Goal: Information Seeking & Learning: Find specific fact

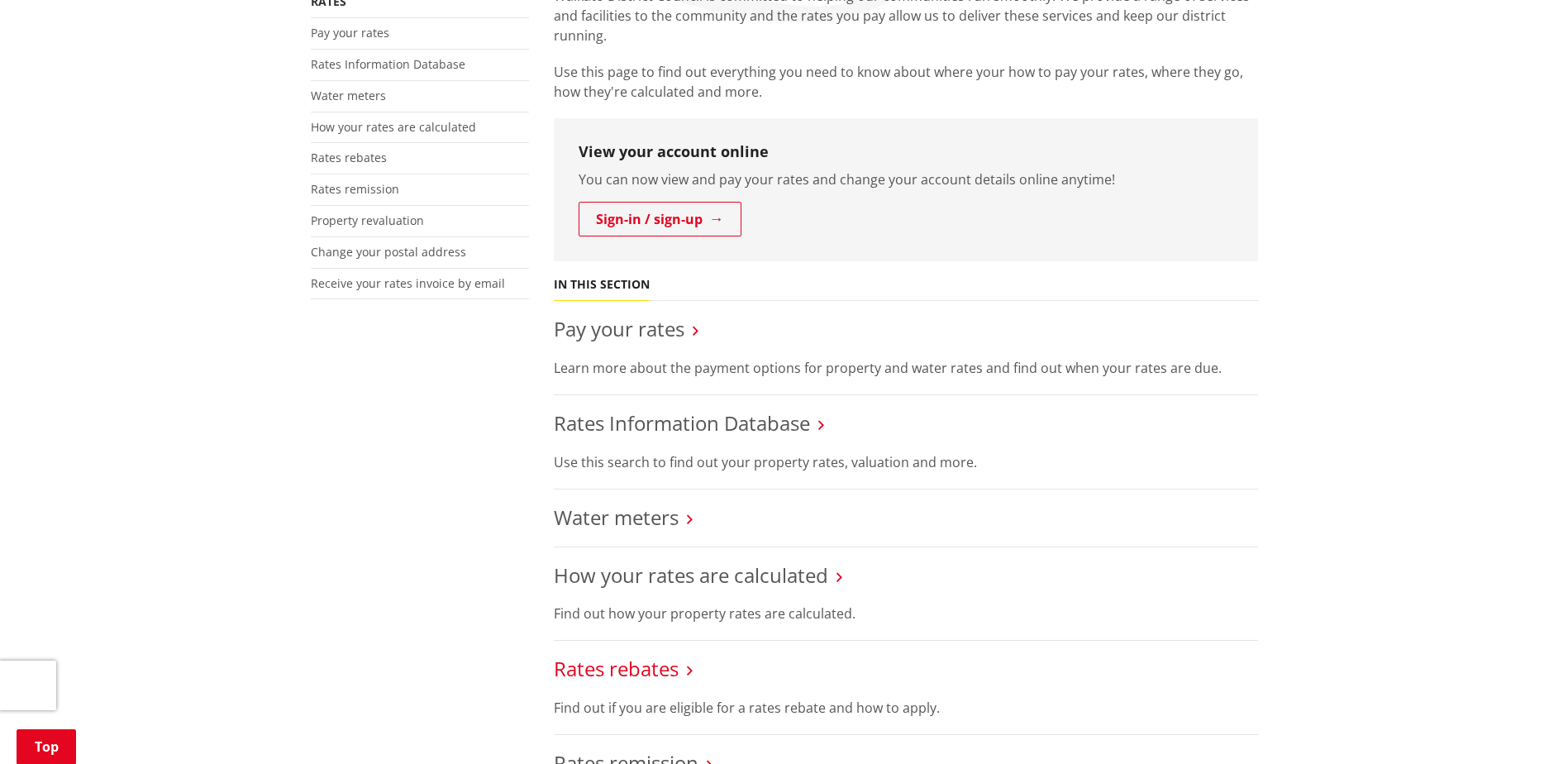
scroll to position [496, 0]
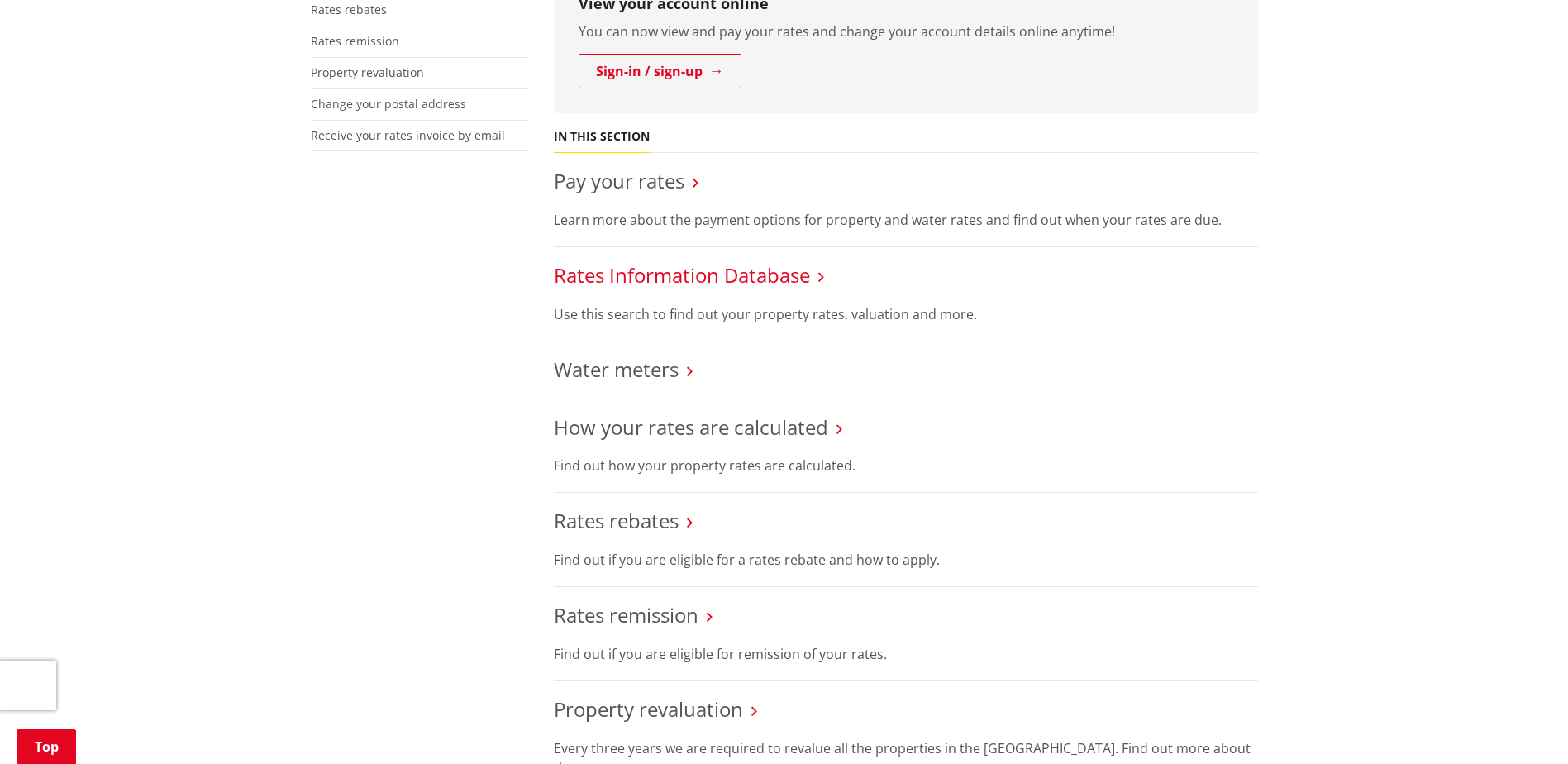
click at [638, 274] on link "Rates Information Database" at bounding box center [681, 275] width 256 height 28
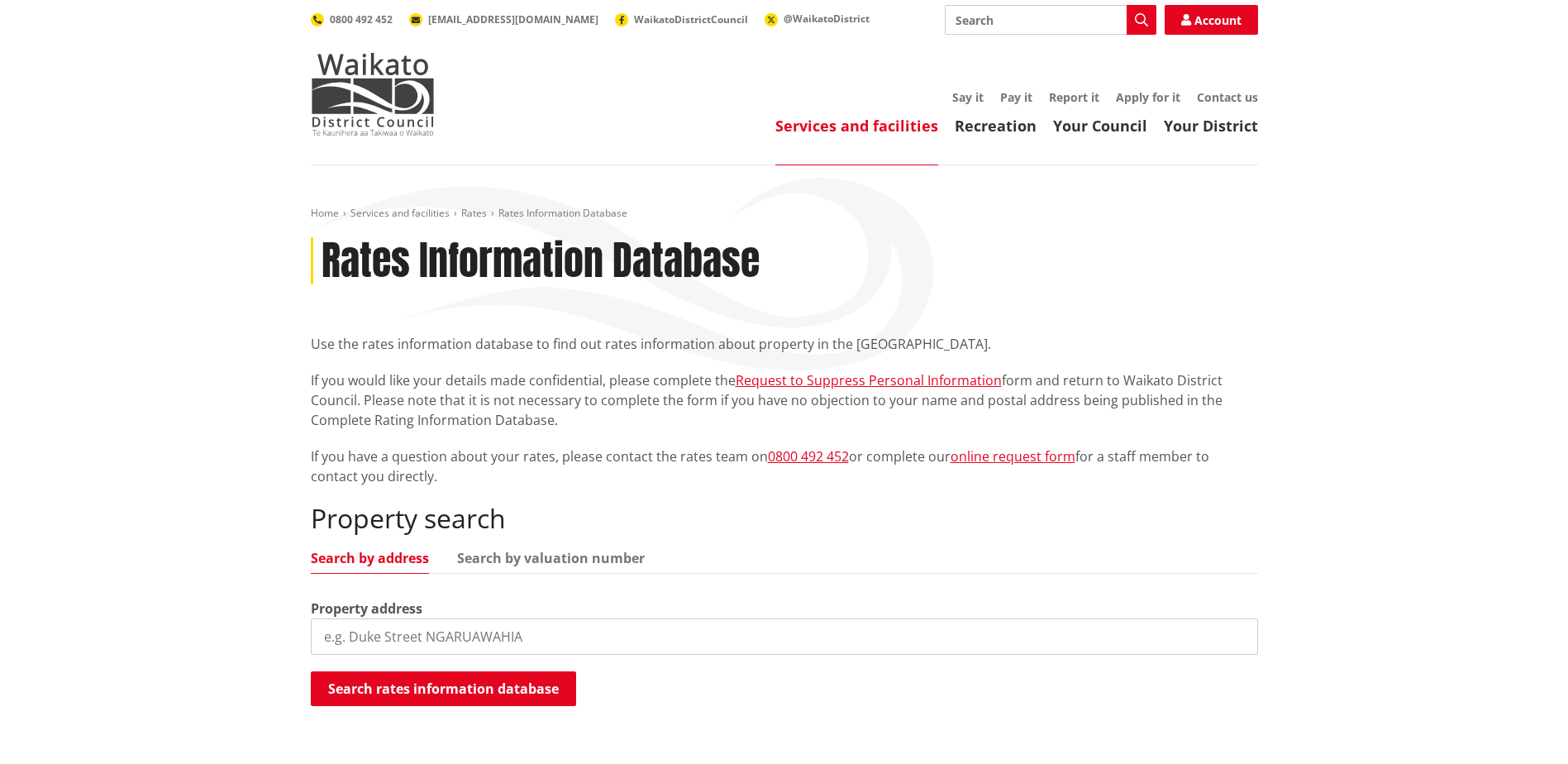
click at [417, 637] on input "search" at bounding box center [784, 636] width 947 height 36
click at [465, 679] on button "Search rates information database" at bounding box center [443, 689] width 265 height 35
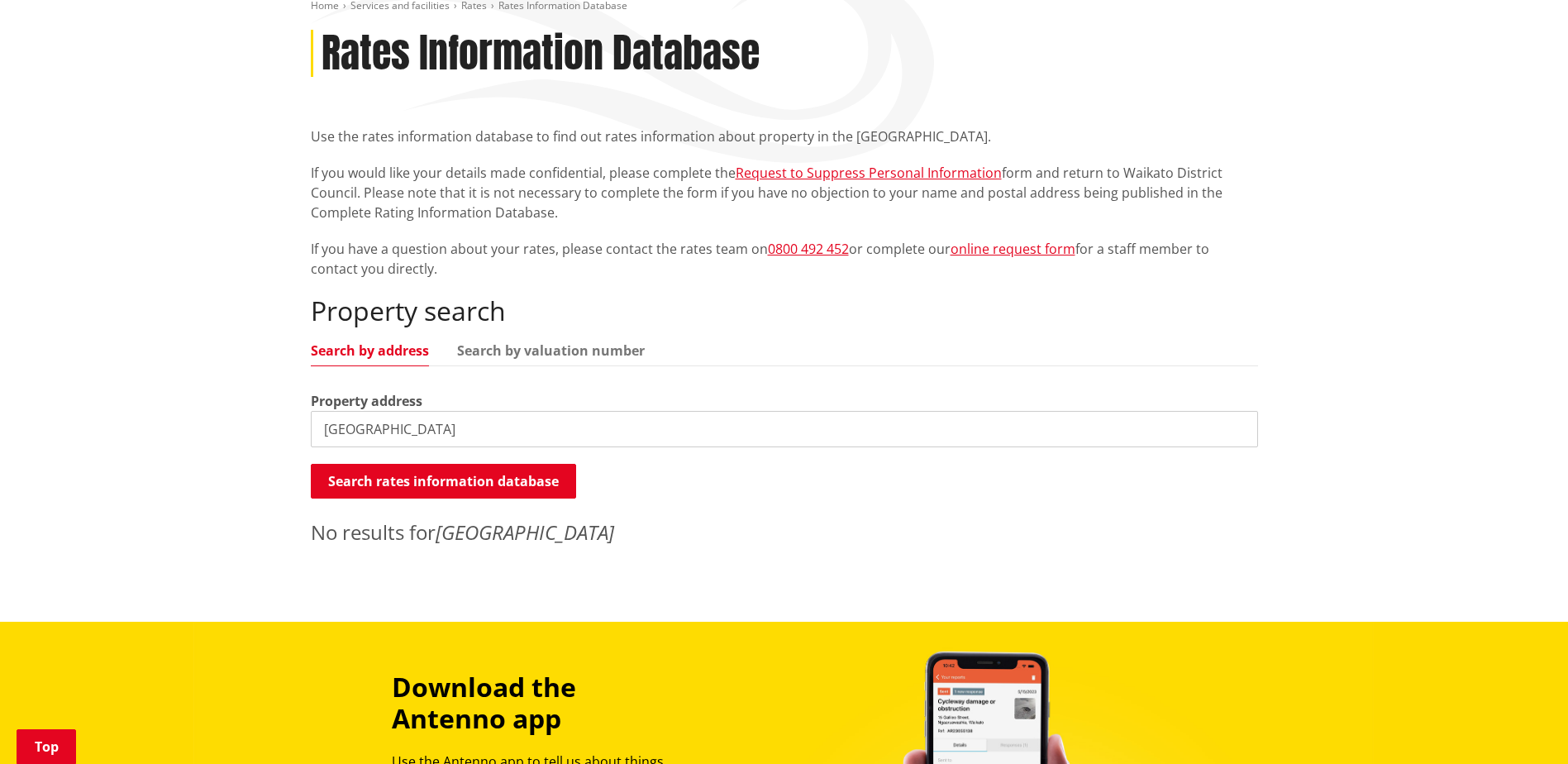
scroll to position [248, 0]
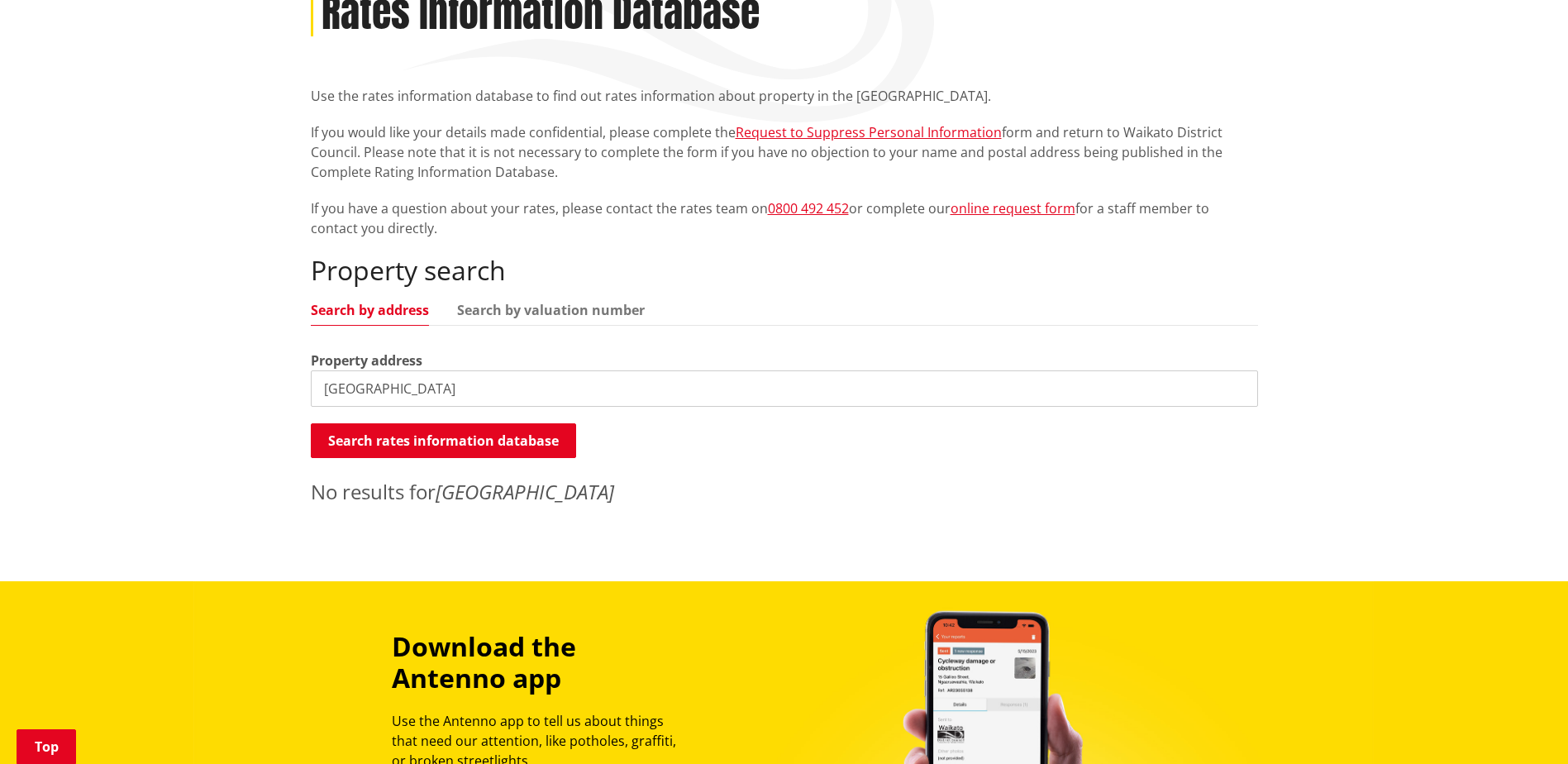
click at [401, 394] on input "[GEOGRAPHIC_DATA]" at bounding box center [784, 388] width 947 height 36
drag, startPoint x: 514, startPoint y: 389, endPoint x: 207, endPoint y: 372, distance: 307.5
click at [208, 373] on div "Home Services and facilities Rates Rates Information Database Rates Information…" at bounding box center [784, 250] width 1568 height 664
paste input "LOT 4 DPS 62204"
type input "LOT 4 DPS 62204"
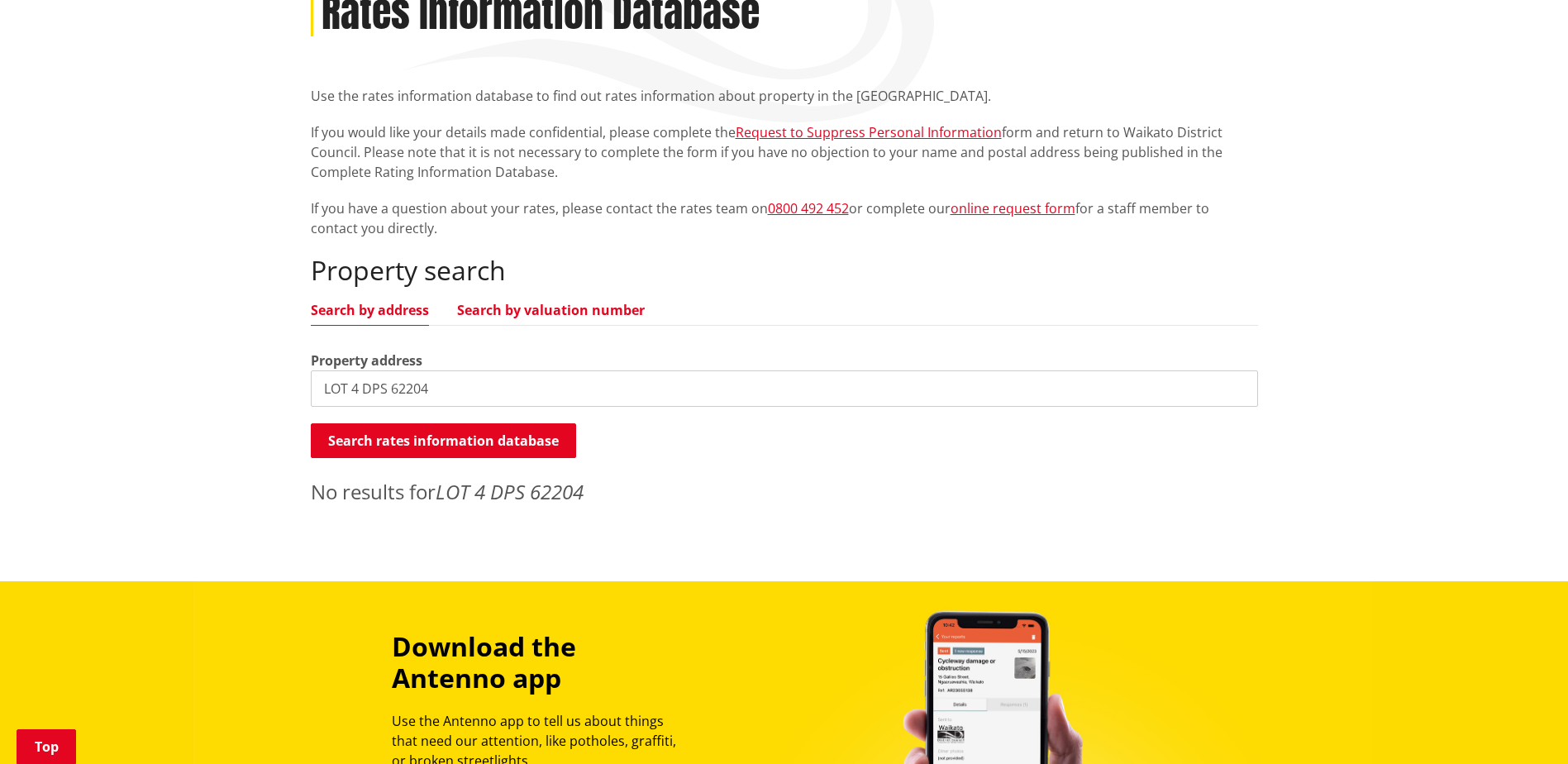
click at [516, 308] on link "Search by valuation number" at bounding box center [550, 310] width 188 height 13
click at [453, 434] on button "Search rates information database" at bounding box center [443, 441] width 265 height 35
click at [451, 436] on button "Search rates information database" at bounding box center [443, 441] width 265 height 35
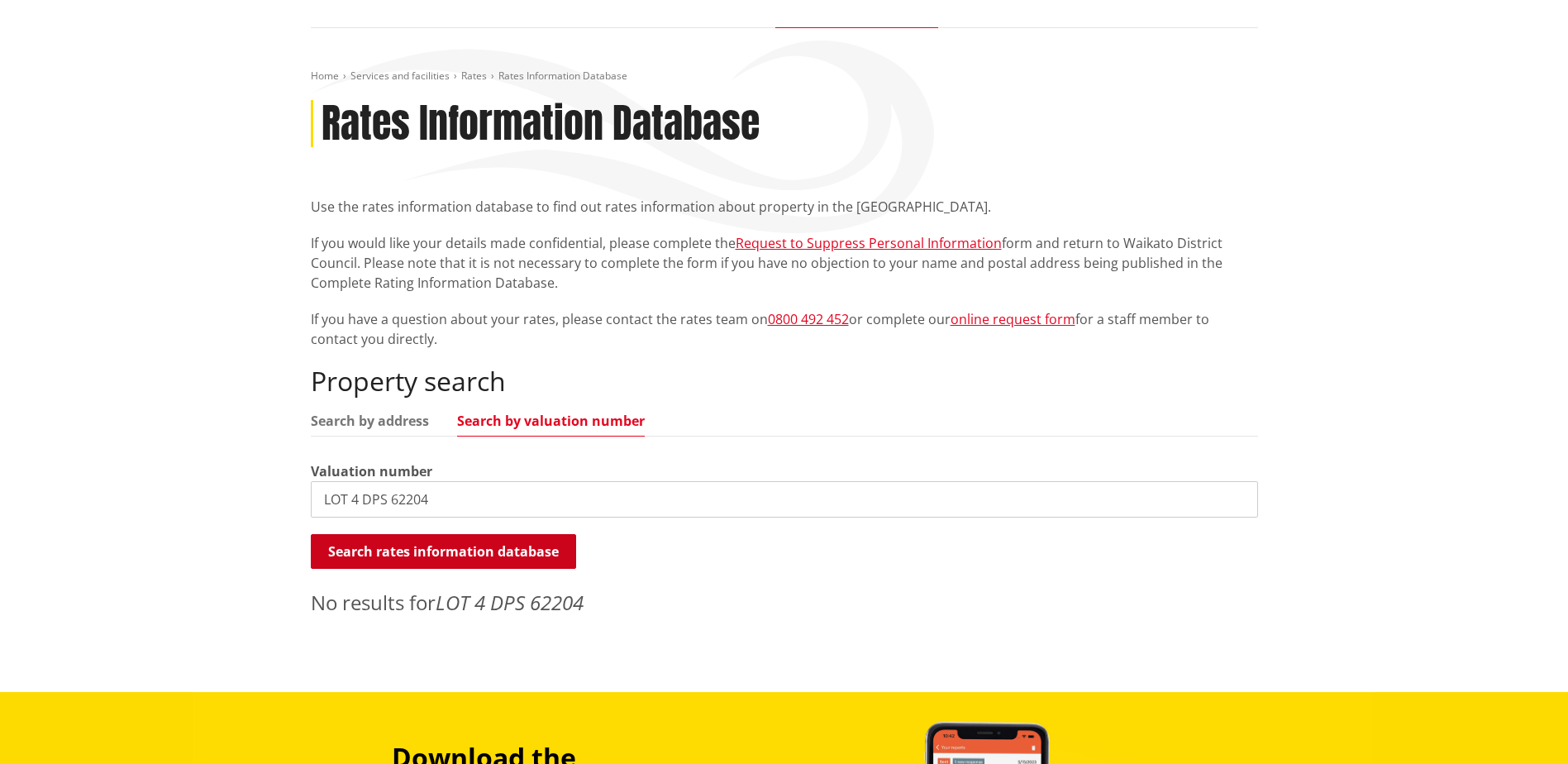
scroll to position [0, 0]
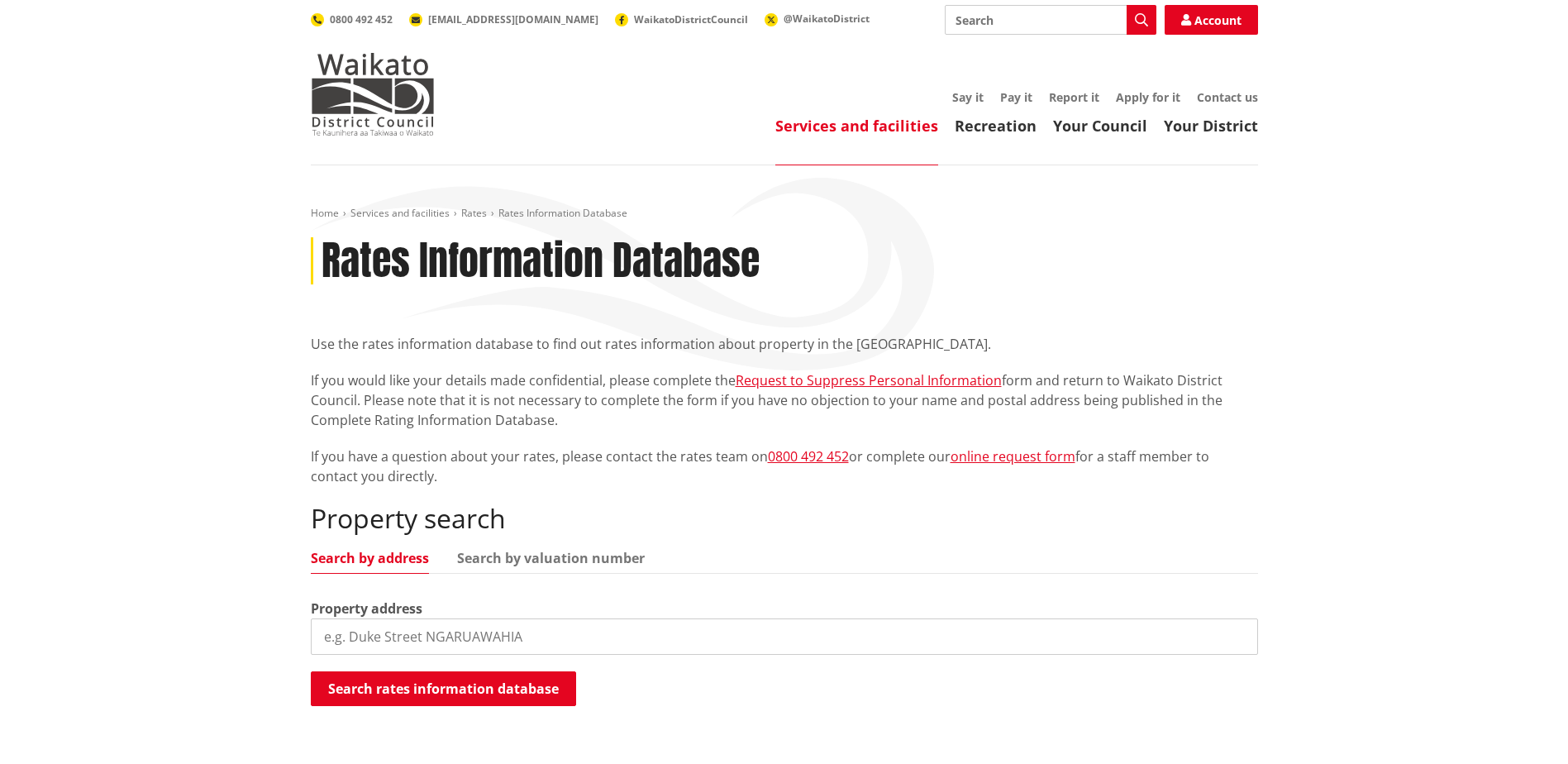
click at [367, 637] on input "search" at bounding box center [784, 636] width 947 height 36
paste input "SA50B/470"
click at [486, 544] on div "Property search Search by address Search by valuation number Property address S…" at bounding box center [784, 629] width 947 height 252
click at [492, 556] on link "Search by valuation number" at bounding box center [550, 558] width 188 height 13
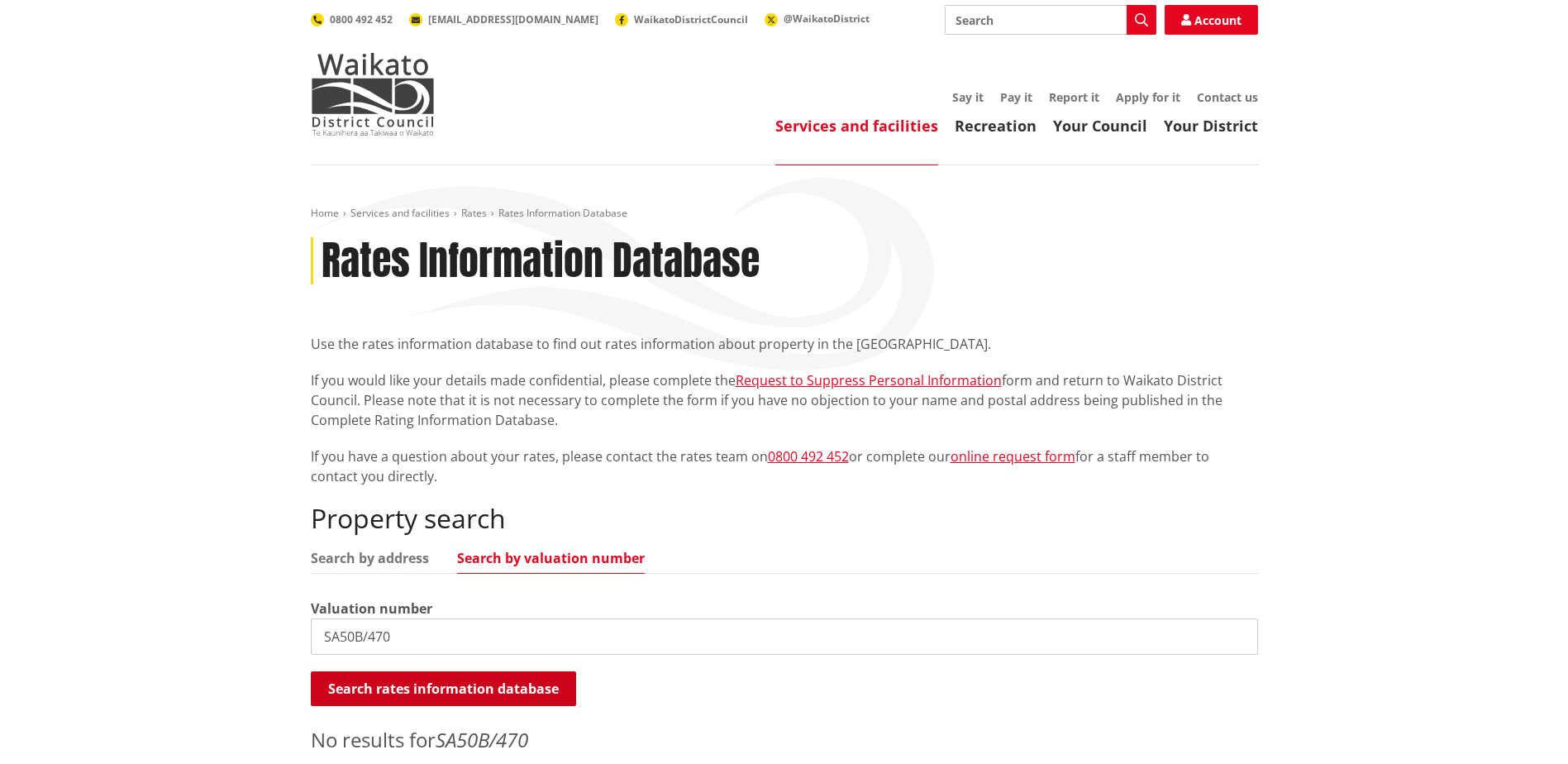
click at [421, 696] on button "Search rates information database" at bounding box center [443, 689] width 265 height 35
drag, startPoint x: 414, startPoint y: 633, endPoint x: 237, endPoint y: 619, distance: 177.6
click at [237, 620] on div "Home Services and facilities Rates Rates Information Database Rates Information…" at bounding box center [784, 498] width 1568 height 664
click at [356, 552] on link "Search by address" at bounding box center [370, 558] width 118 height 13
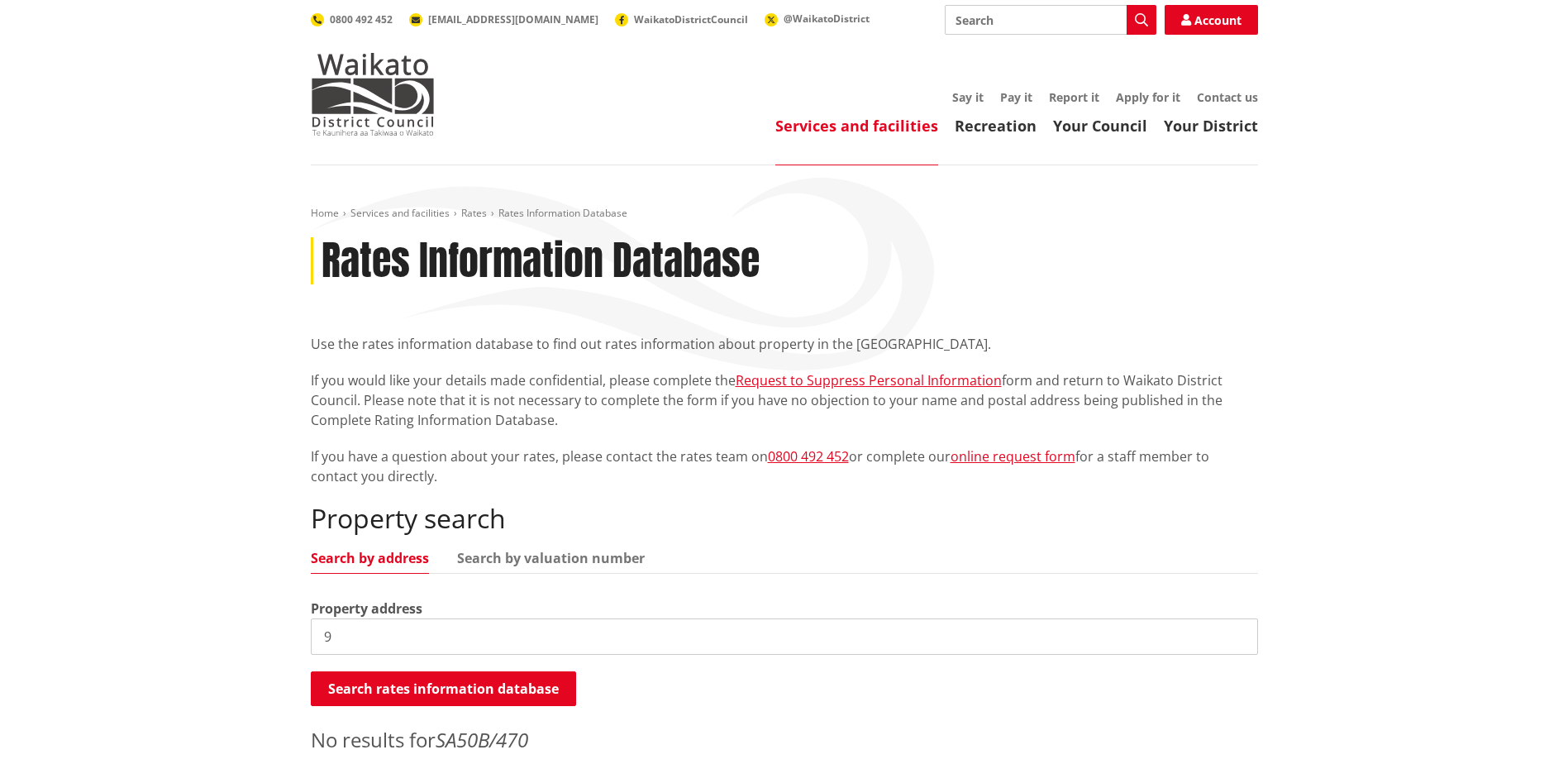
click at [362, 637] on input "9" at bounding box center [784, 636] width 947 height 36
click at [348, 635] on input "926 Pukekawa" at bounding box center [784, 636] width 947 height 36
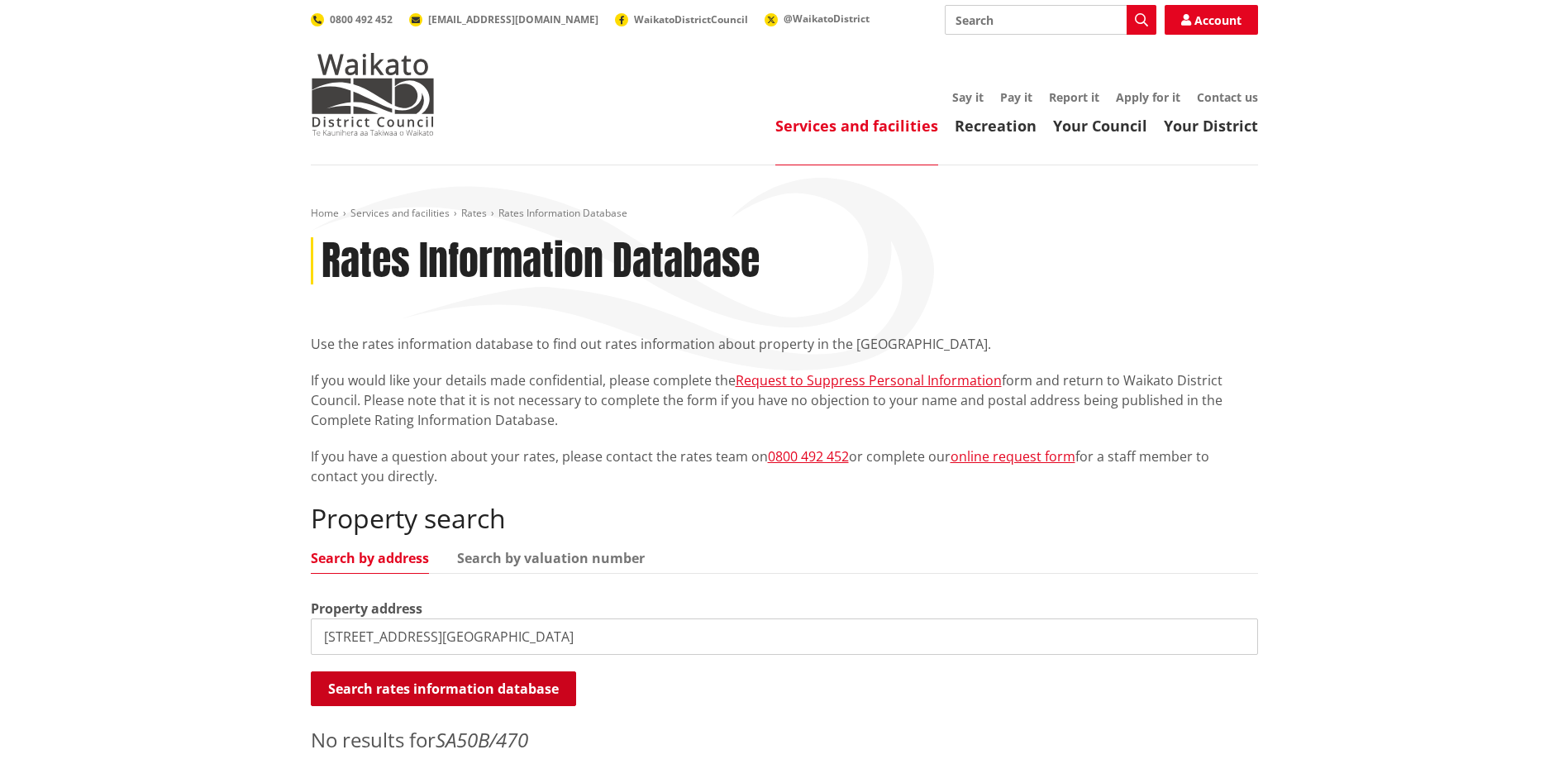
click at [417, 678] on button "Search rates information database" at bounding box center [443, 689] width 265 height 35
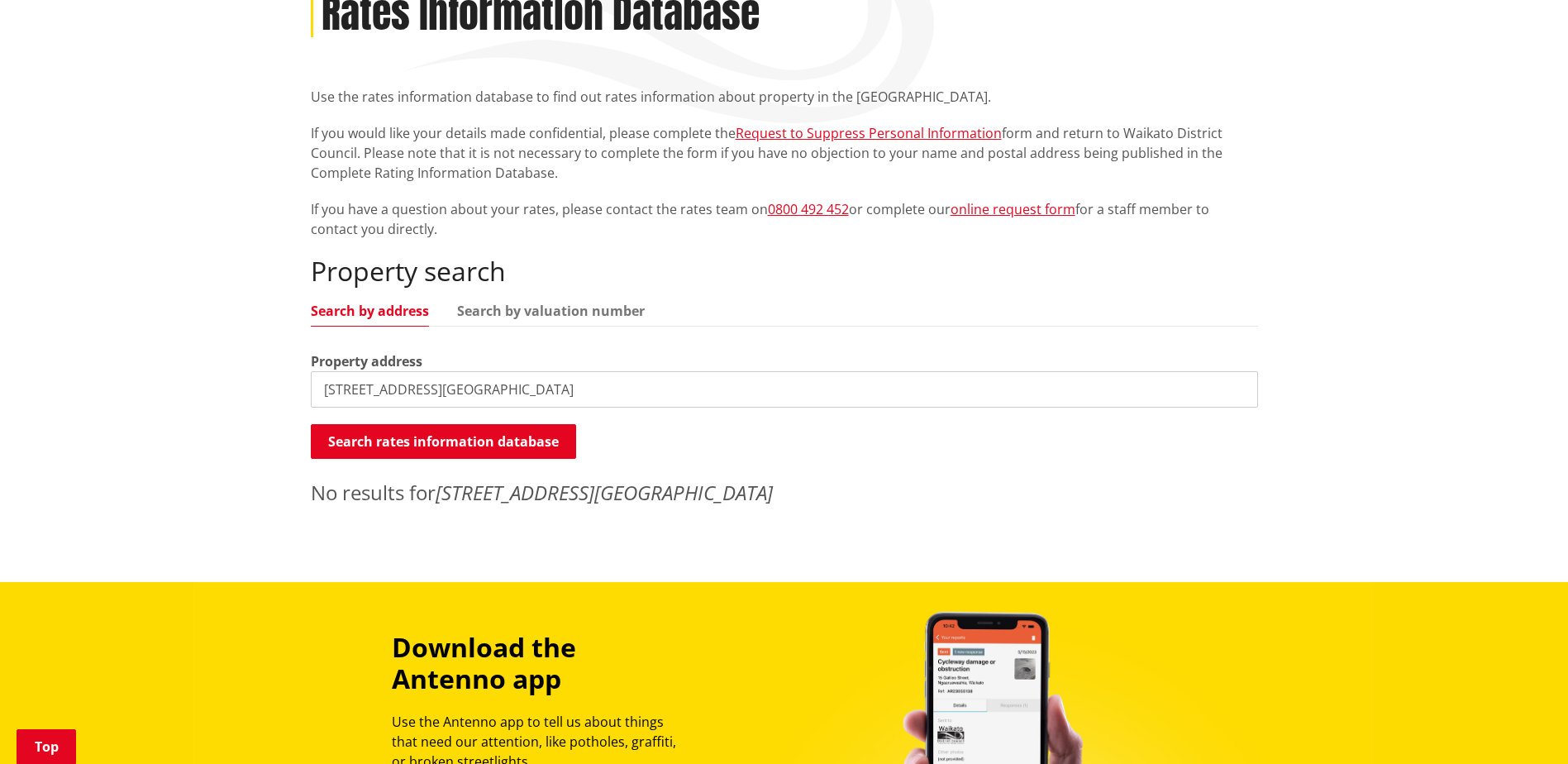
scroll to position [248, 0]
drag, startPoint x: 442, startPoint y: 387, endPoint x: 662, endPoint y: 367, distance: 220.9
click at [658, 367] on div "Property address 926 Main Highway Pukekawa" at bounding box center [784, 378] width 947 height 56
click at [533, 433] on button "Search rates information database" at bounding box center [443, 441] width 265 height 35
click at [386, 390] on input "926 Main Highway" at bounding box center [784, 388] width 947 height 36
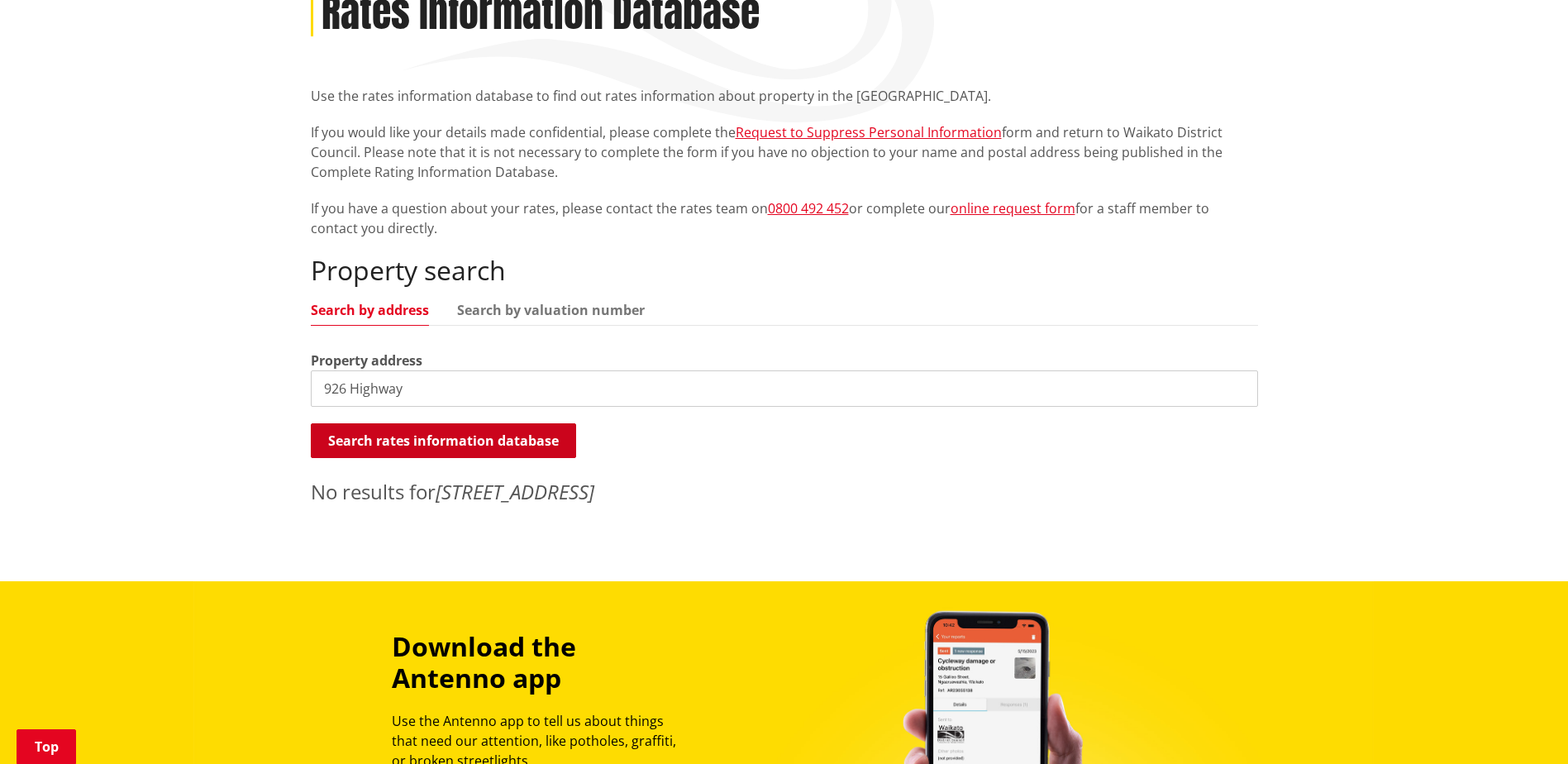
type input "926 Highway"
click at [452, 444] on button "Search rates information database" at bounding box center [443, 441] width 265 height 35
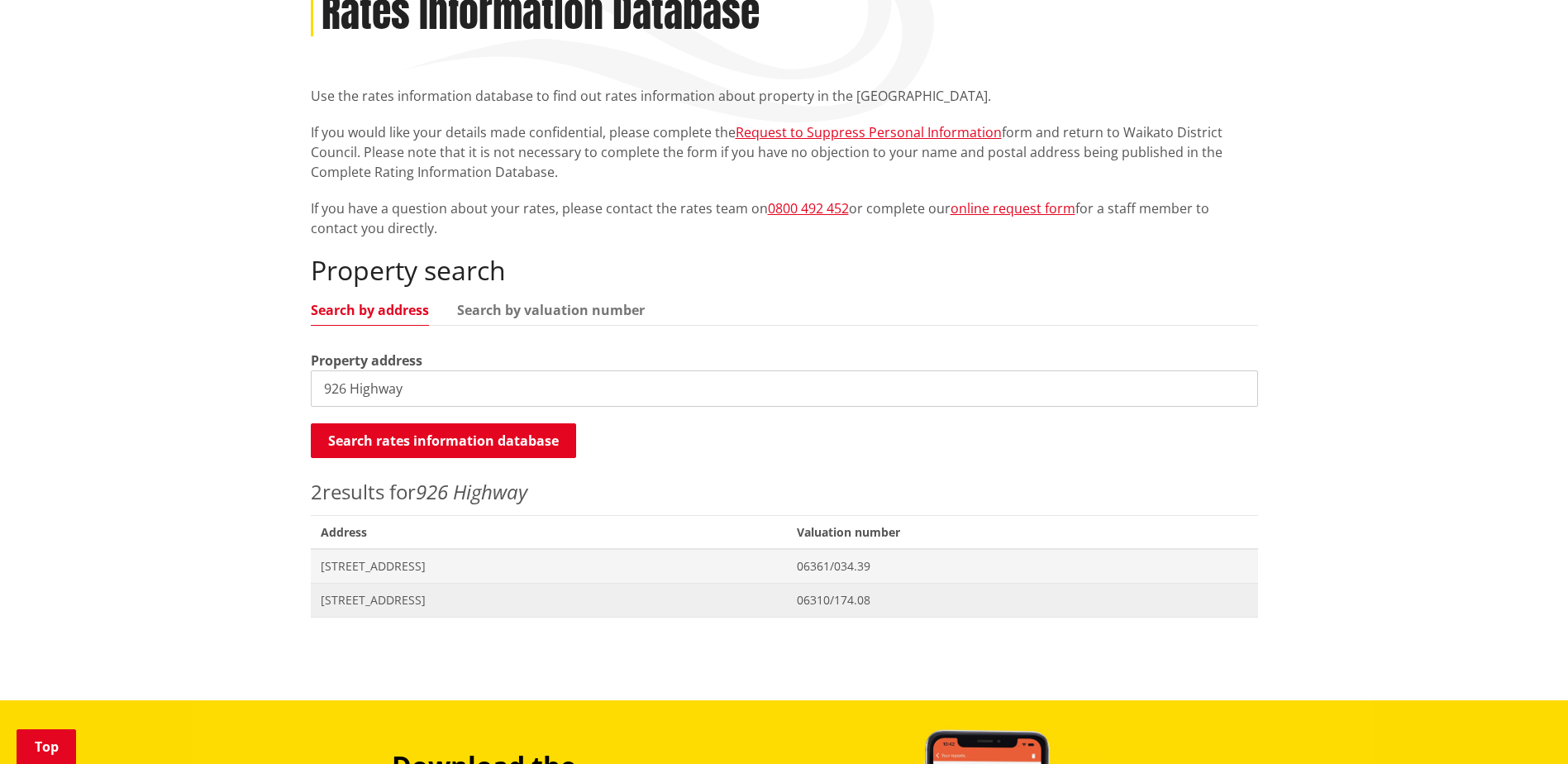
click at [409, 600] on span "926 Highway 22 TUAKAU" at bounding box center [549, 600] width 457 height 17
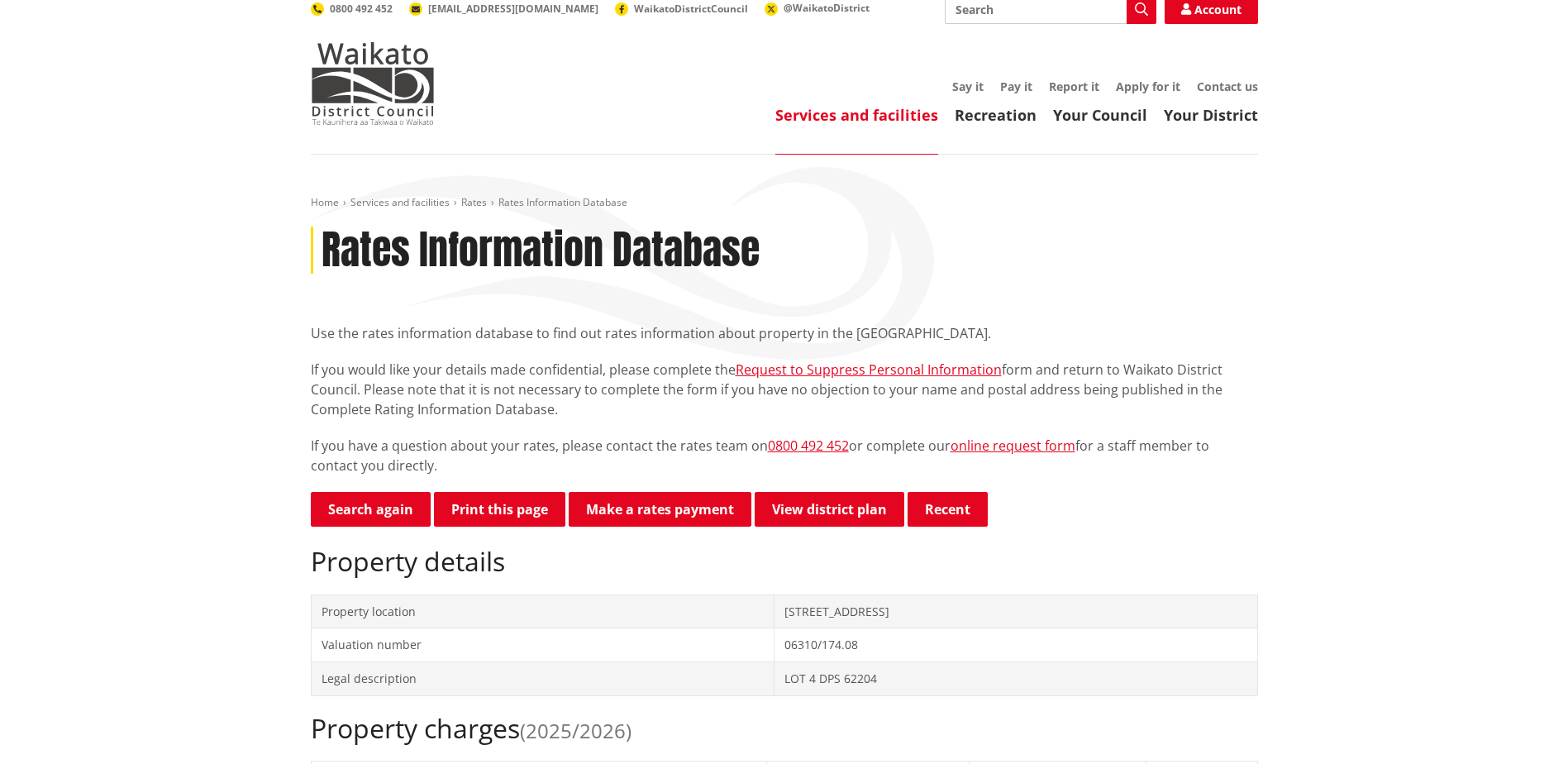
scroll to position [82, 0]
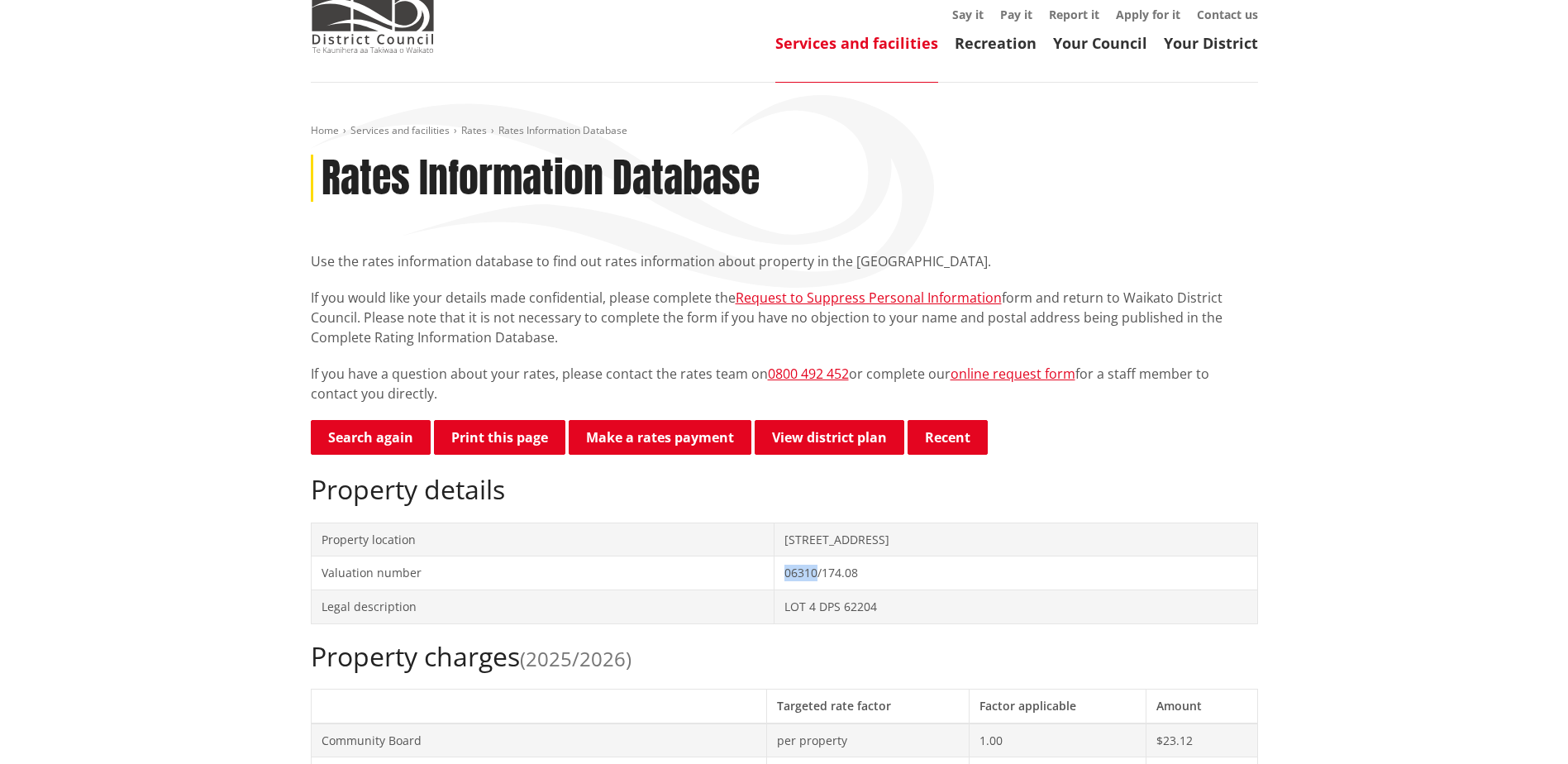
drag, startPoint x: 764, startPoint y: 573, endPoint x: 721, endPoint y: 572, distance: 43.0
click at [775, 572] on td "06310/174.08" at bounding box center [1016, 573] width 483 height 34
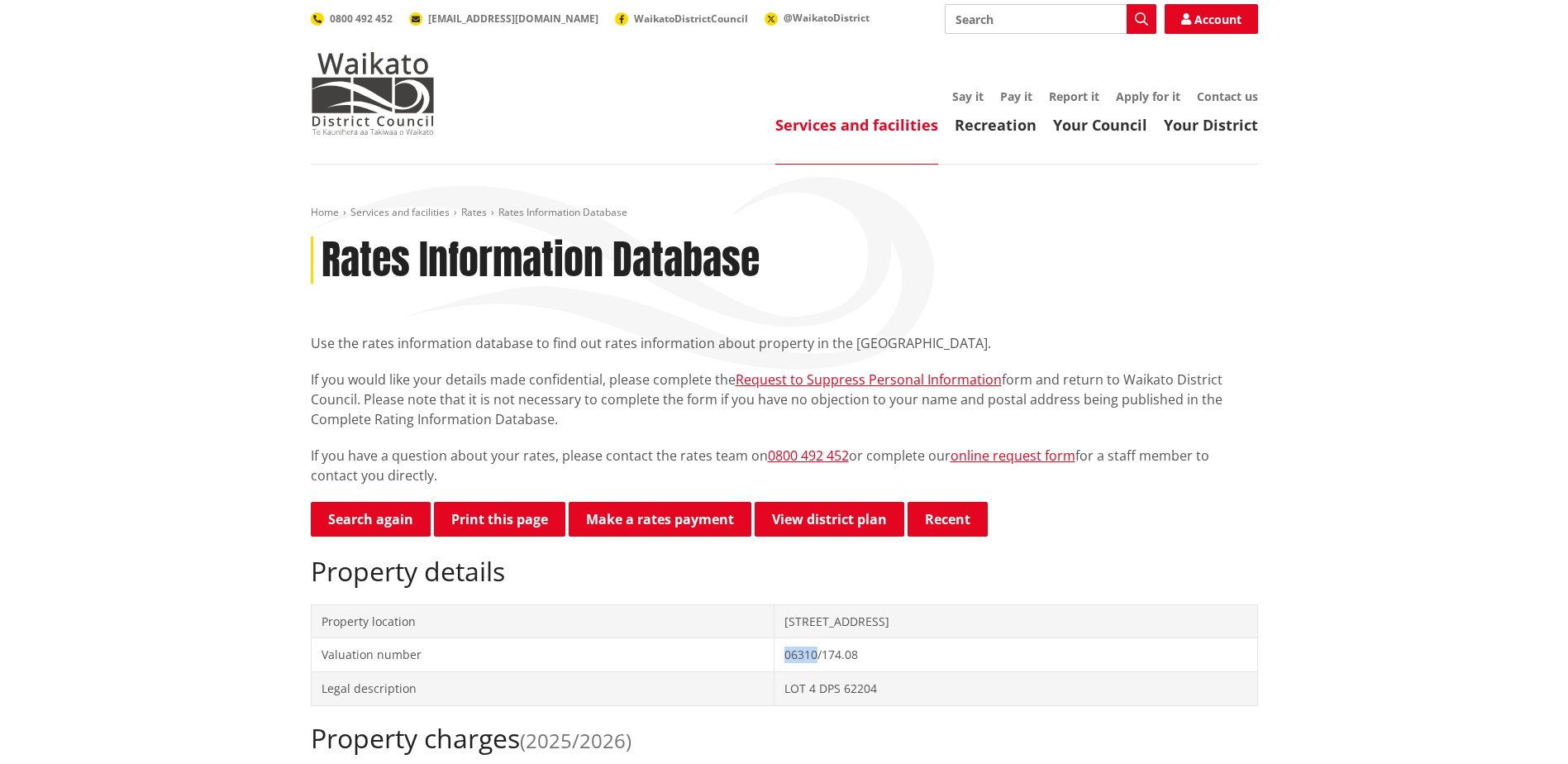
scroll to position [0, 0]
